Goal: Transaction & Acquisition: Purchase product/service

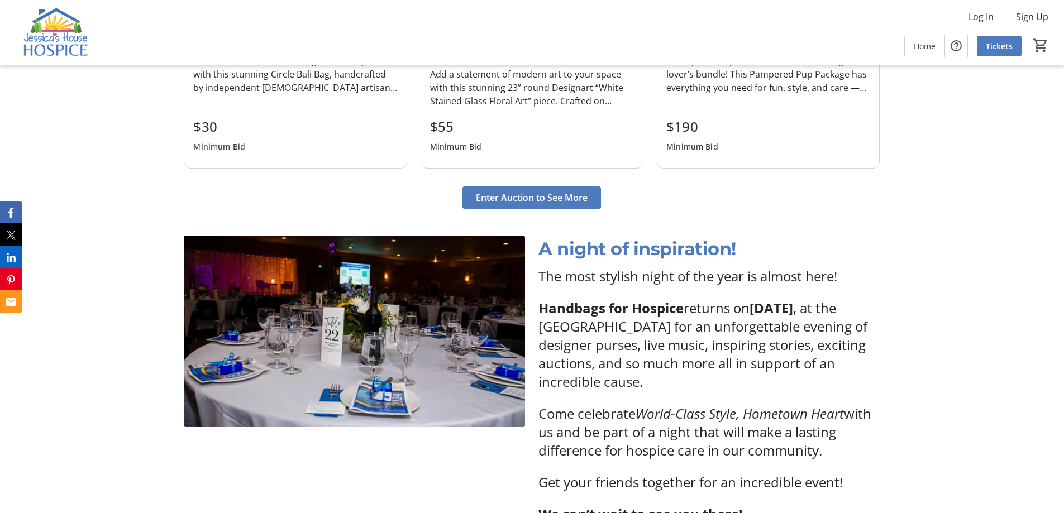
scroll to position [1452, 0]
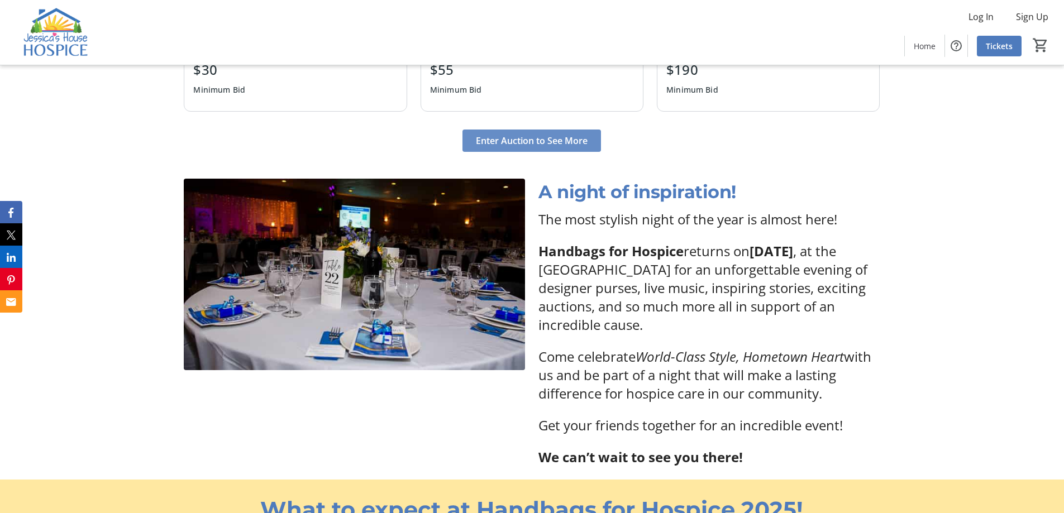
click at [576, 140] on span "Enter Auction to See More" at bounding box center [532, 140] width 112 height 13
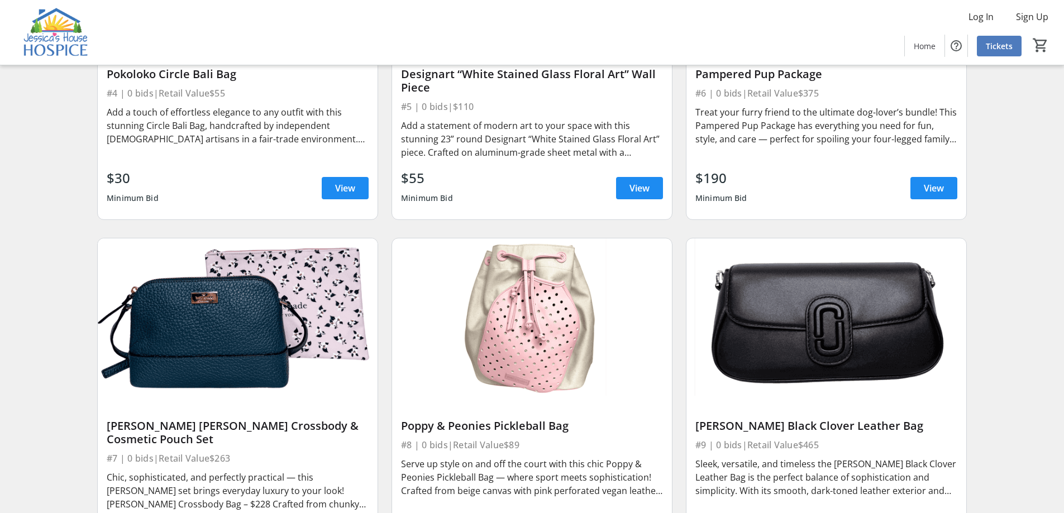
scroll to position [690, 0]
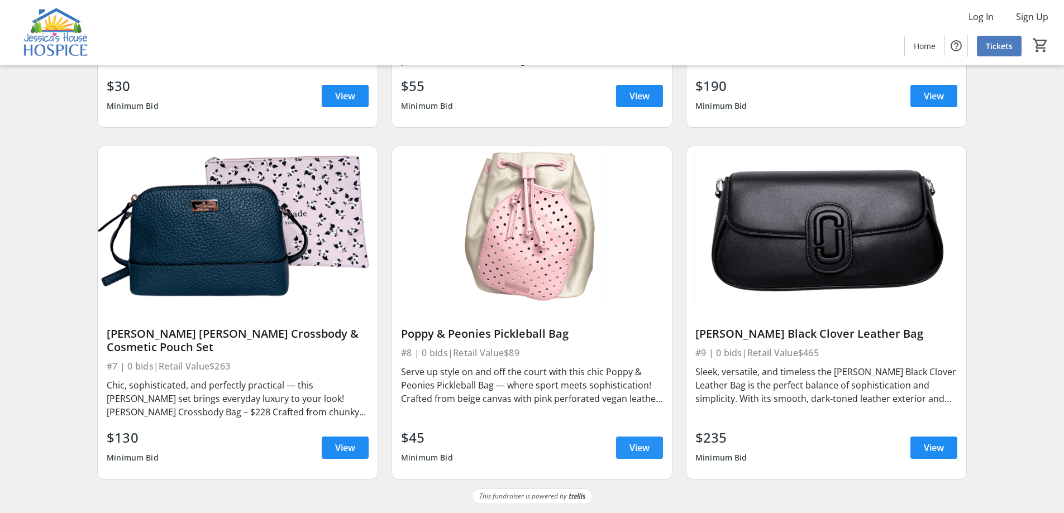
click at [636, 443] on span "View" at bounding box center [639, 447] width 20 height 13
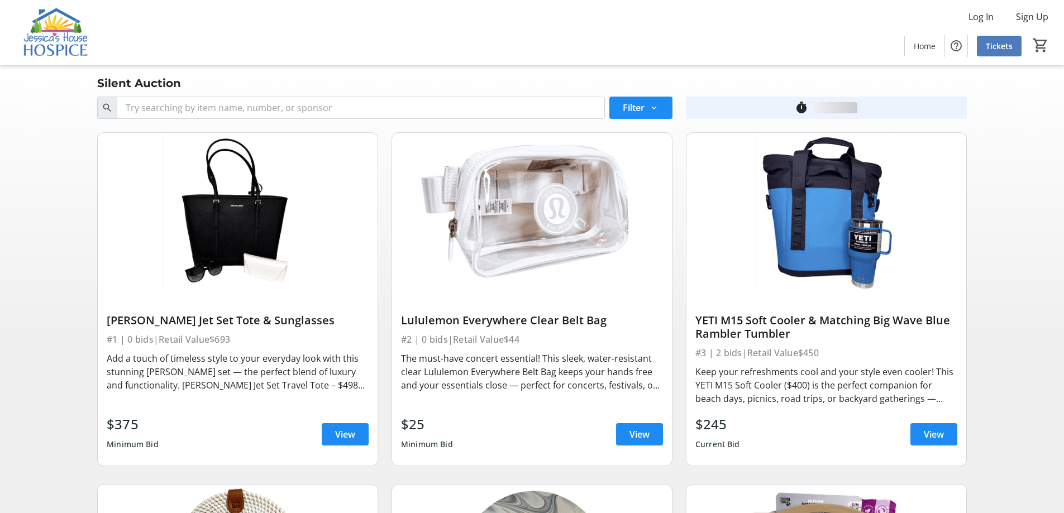
scroll to position [690, 0]
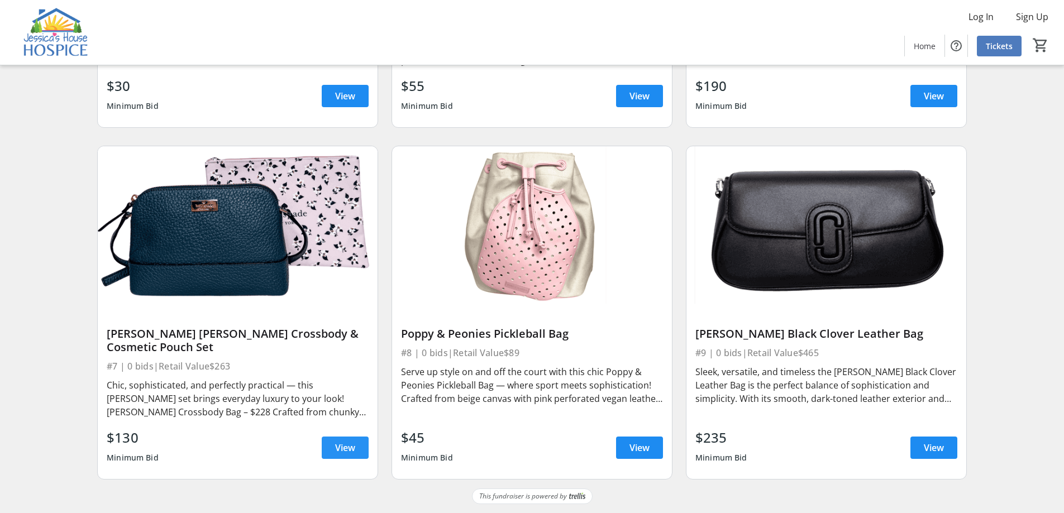
click at [344, 447] on span "View" at bounding box center [345, 447] width 20 height 13
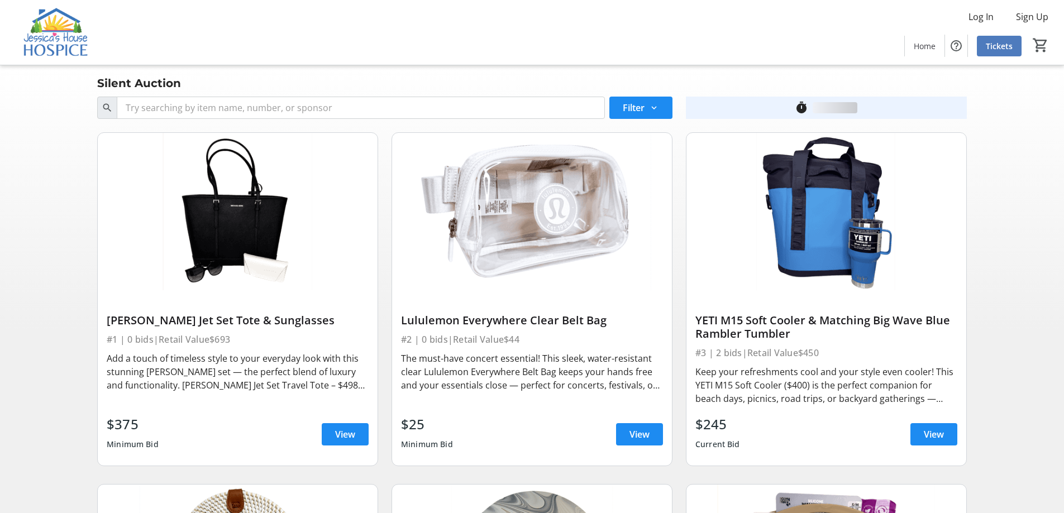
scroll to position [690, 0]
